Goal: Transaction & Acquisition: Purchase product/service

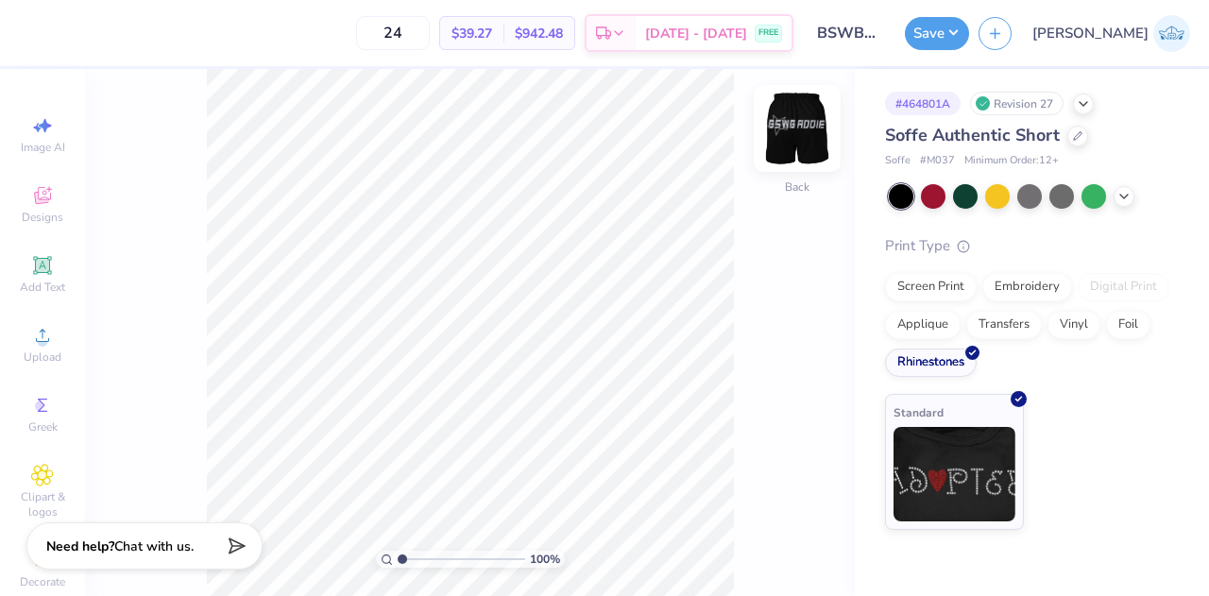
click at [804, 134] on img at bounding box center [797, 129] width 76 height 76
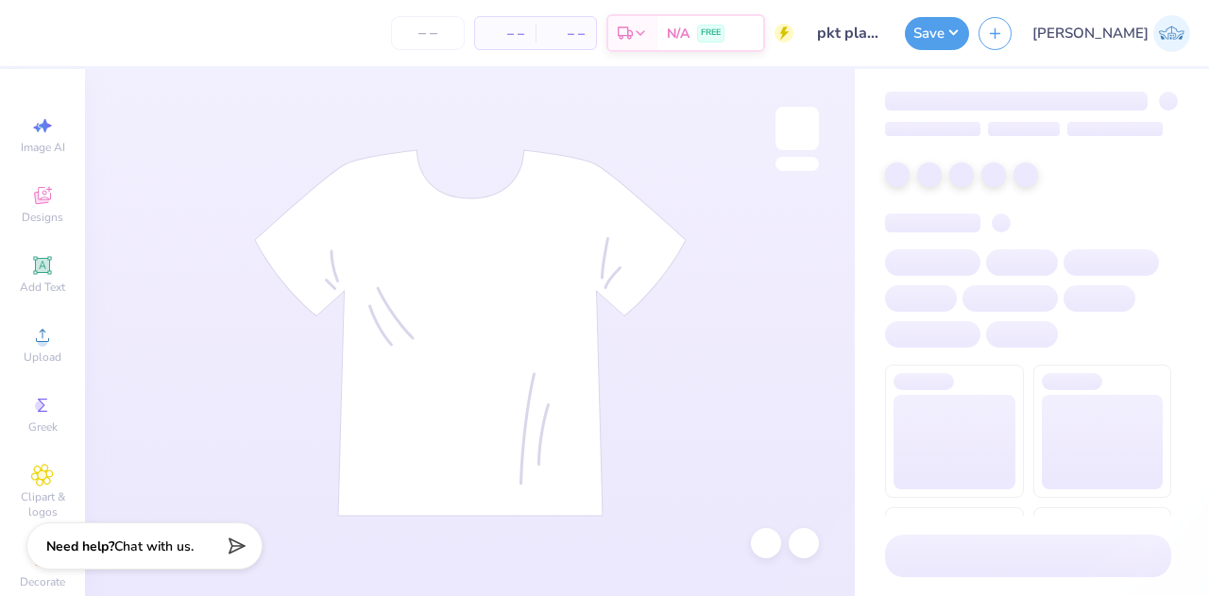
type input "24"
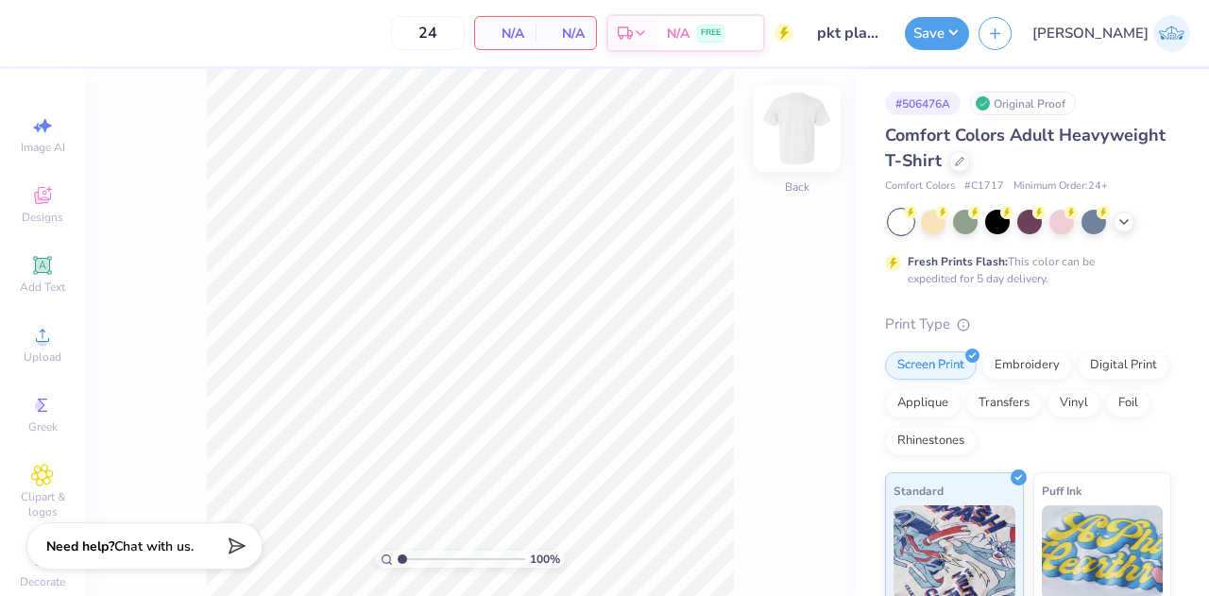
click at [785, 130] on img at bounding box center [797, 129] width 76 height 76
click at [35, 264] on icon at bounding box center [42, 265] width 14 height 14
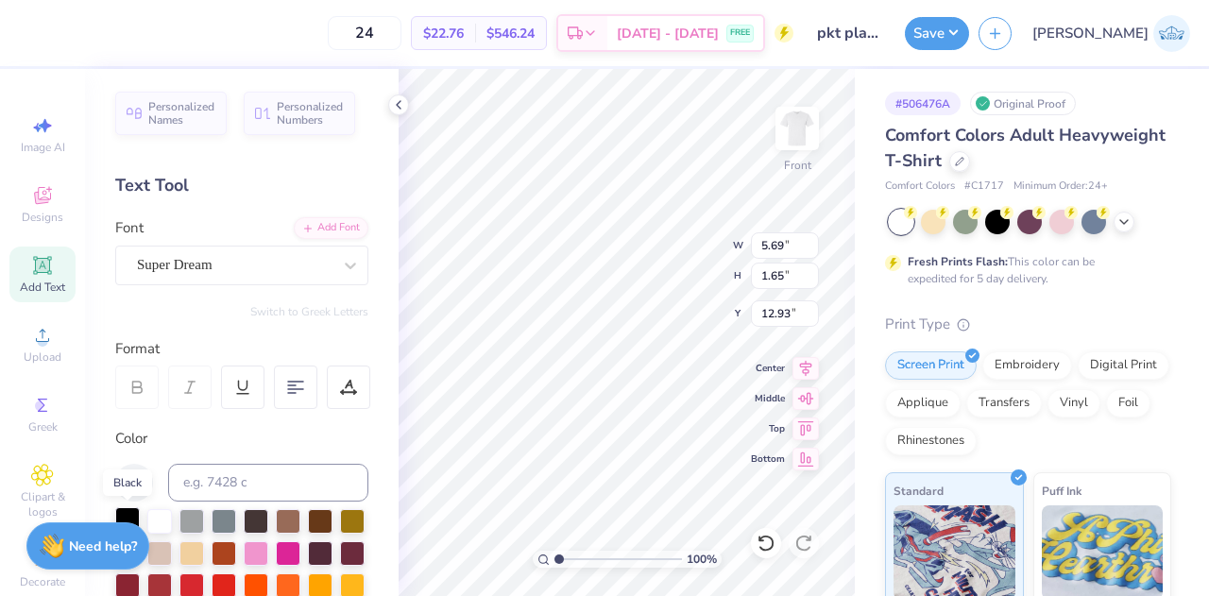
click at [131, 512] on div at bounding box center [127, 519] width 25 height 25
click at [391, 104] on icon at bounding box center [398, 104] width 15 height 15
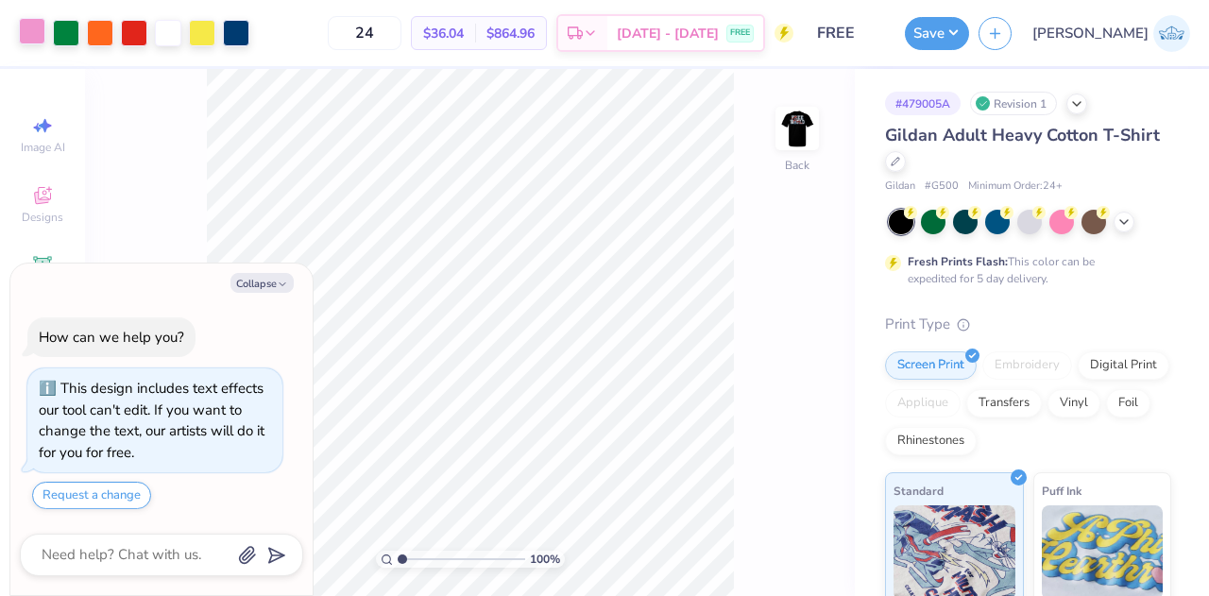
click at [37, 35] on div at bounding box center [32, 31] width 26 height 26
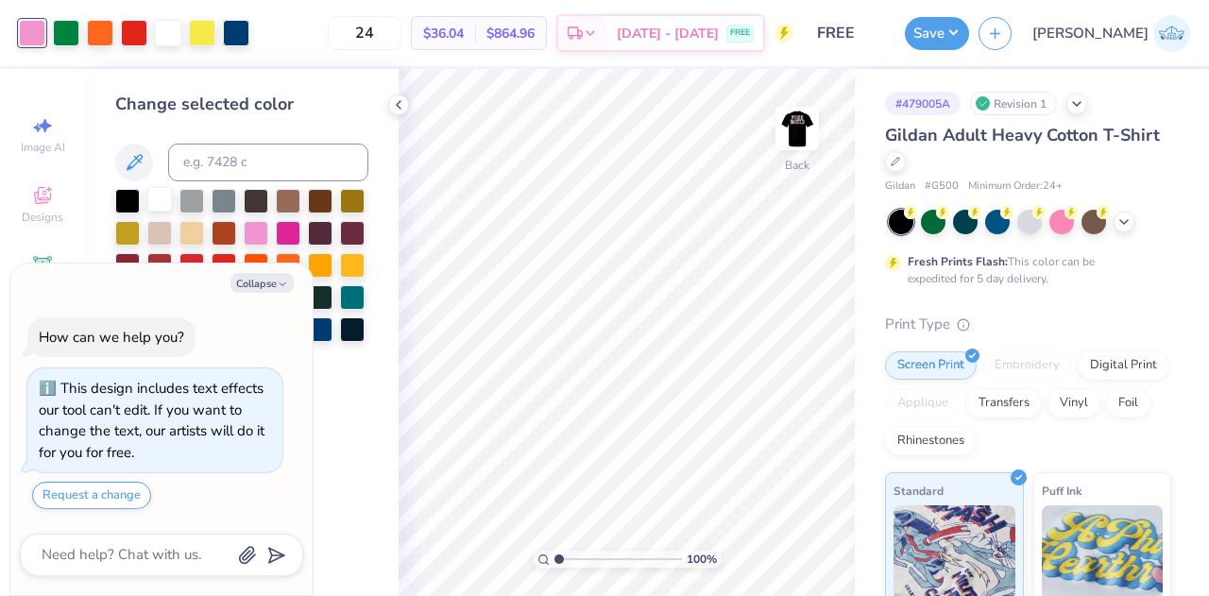
click at [160, 201] on div at bounding box center [159, 199] width 25 height 25
click at [59, 36] on div at bounding box center [66, 31] width 26 height 26
click at [155, 200] on div at bounding box center [159, 201] width 25 height 25
click at [68, 44] on div at bounding box center [66, 31] width 26 height 26
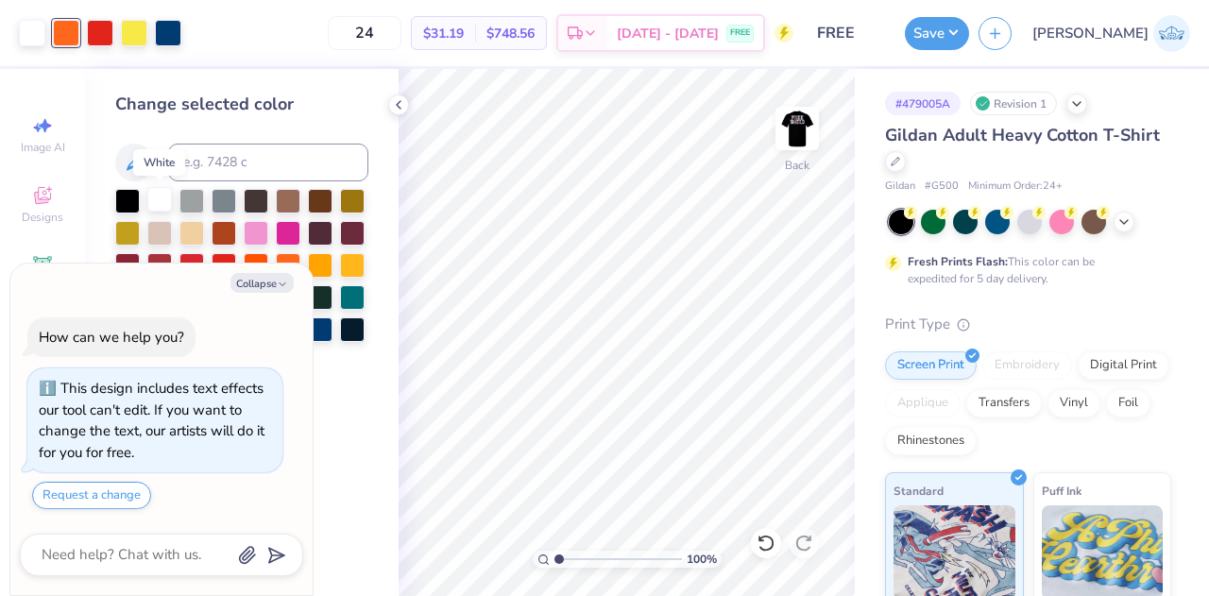
click at [153, 199] on div at bounding box center [159, 199] width 25 height 25
click at [74, 34] on div at bounding box center [66, 31] width 26 height 26
click at [163, 194] on div at bounding box center [159, 199] width 25 height 25
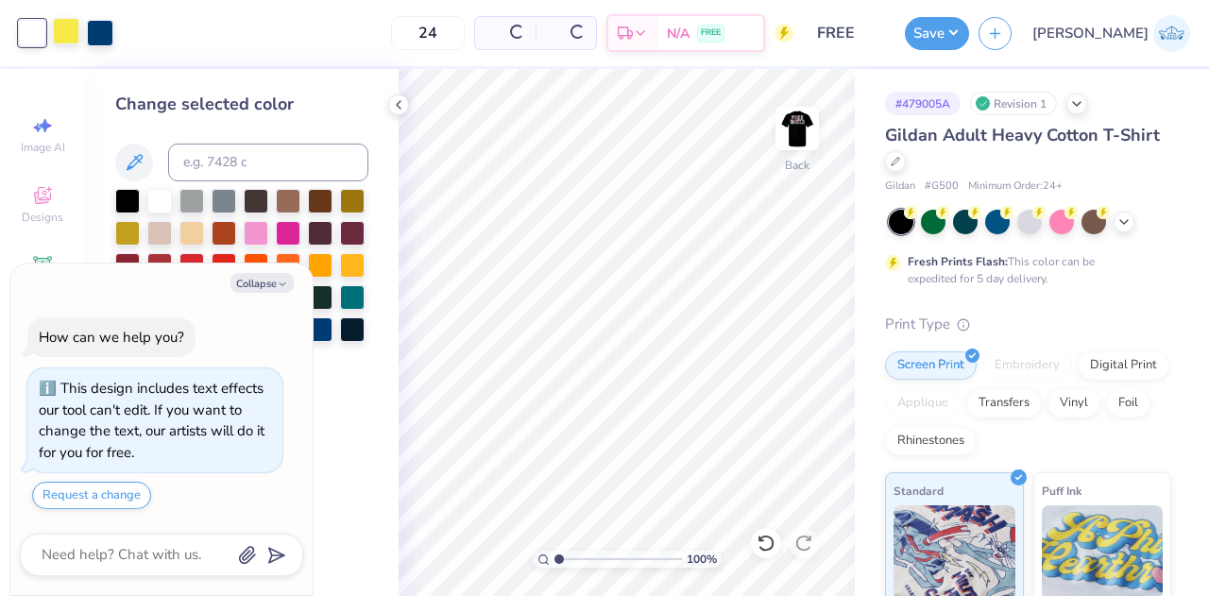
click at [69, 42] on div at bounding box center [66, 31] width 26 height 26
click at [158, 198] on div at bounding box center [159, 199] width 25 height 25
click at [67, 30] on div at bounding box center [66, 31] width 26 height 26
click at [170, 197] on div at bounding box center [159, 199] width 25 height 25
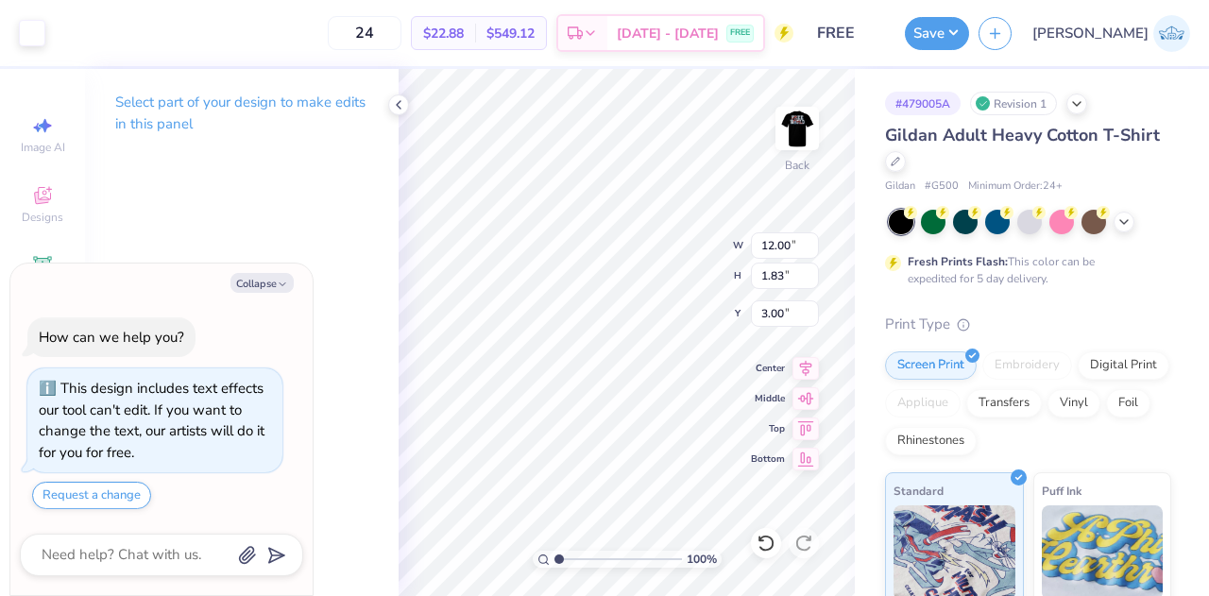
type textarea "x"
